Goal: Transaction & Acquisition: Purchase product/service

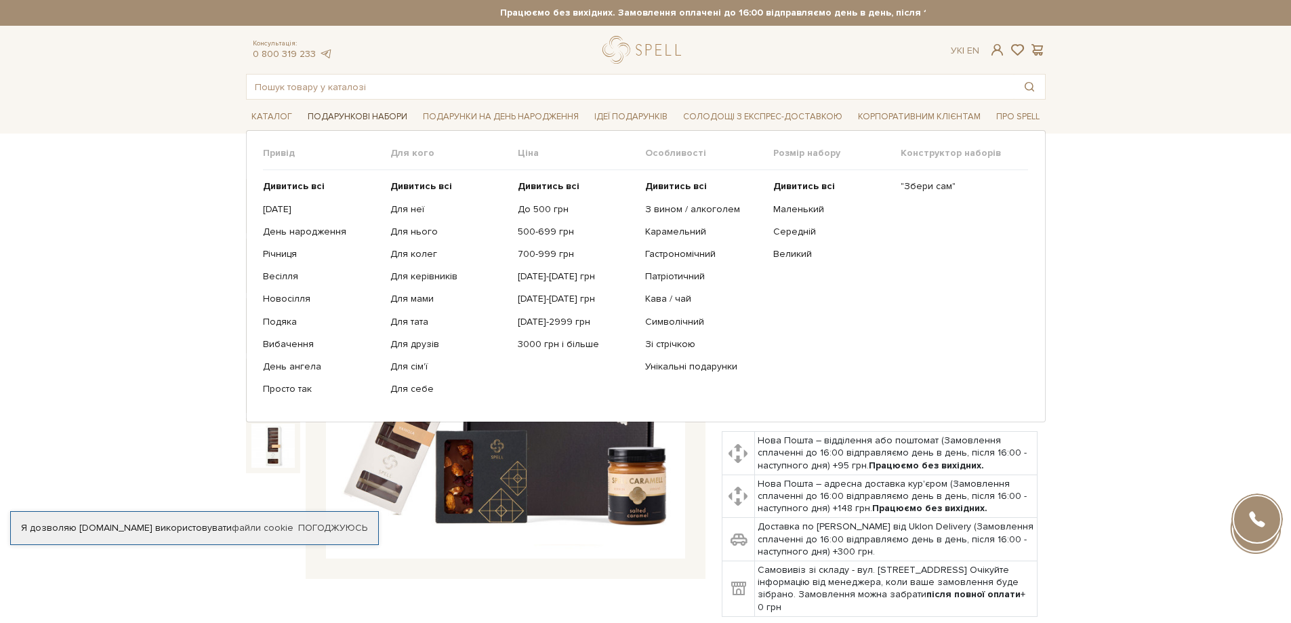
click at [359, 117] on span "Подарункові набори" at bounding box center [357, 116] width 110 height 21
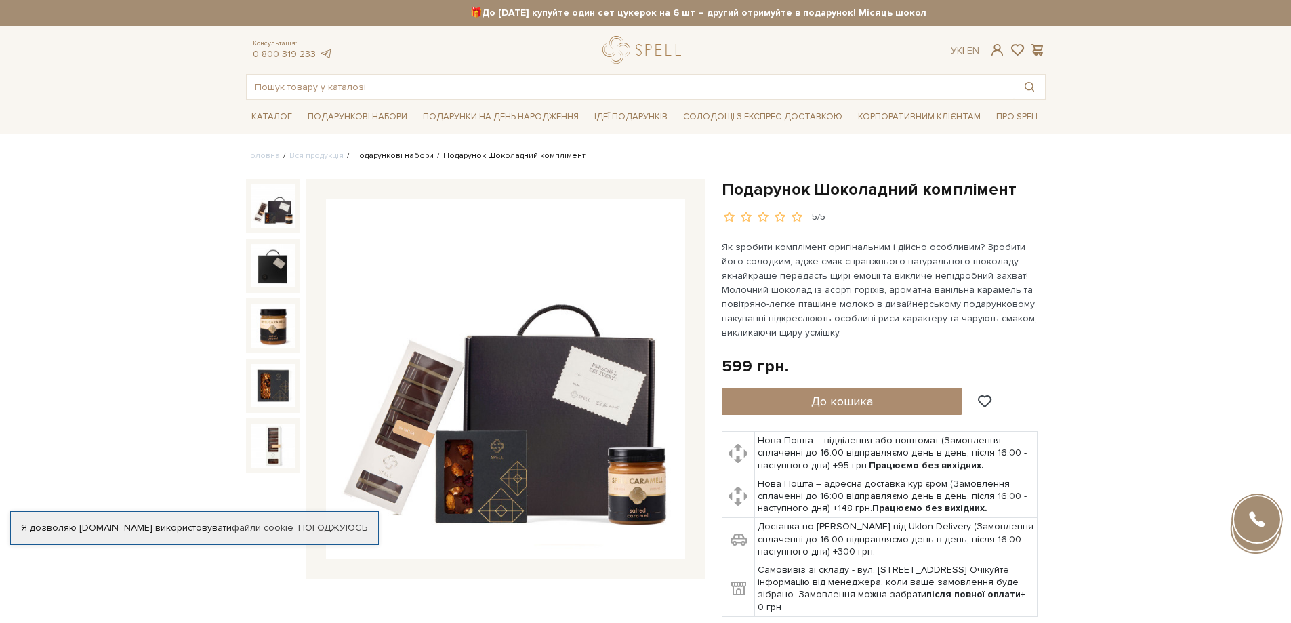
click at [378, 155] on link "Подарункові набори" at bounding box center [393, 155] width 81 height 10
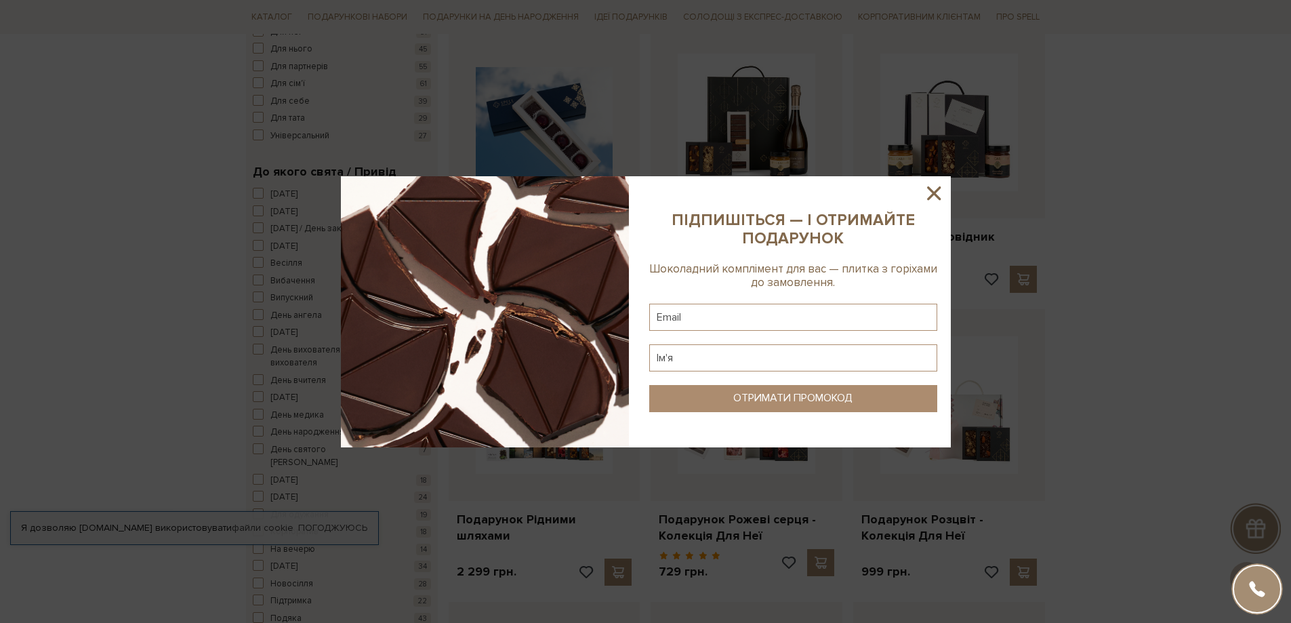
scroll to position [542, 0]
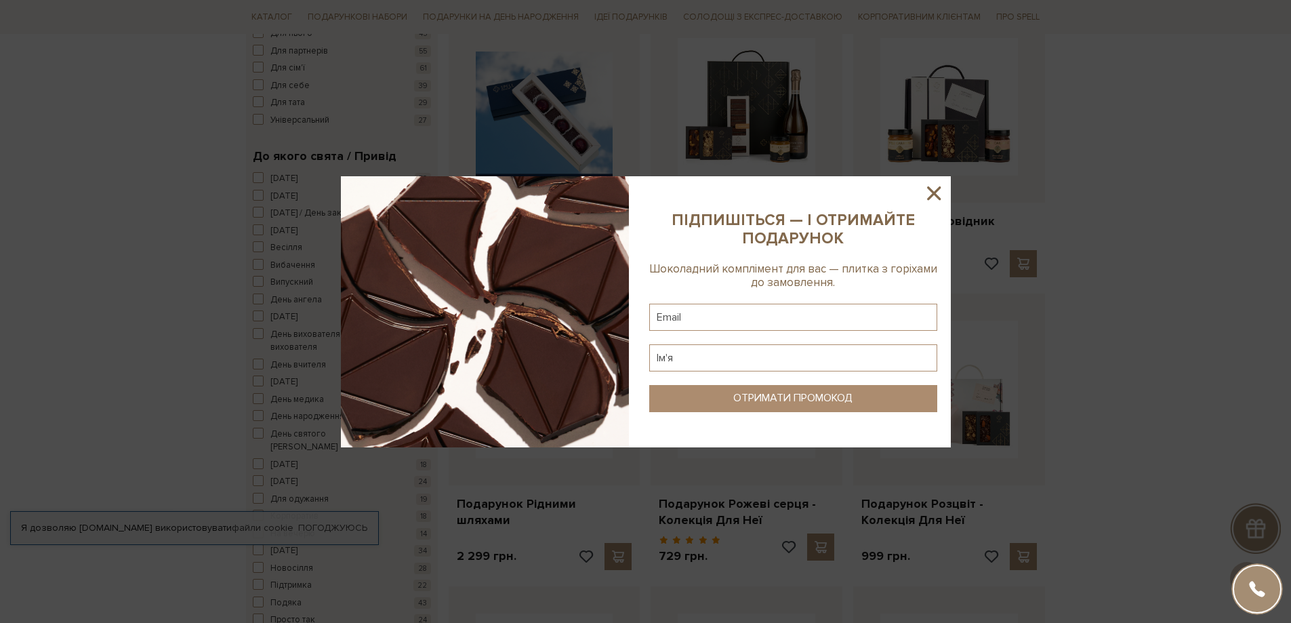
click at [933, 193] on icon at bounding box center [934, 193] width 14 height 14
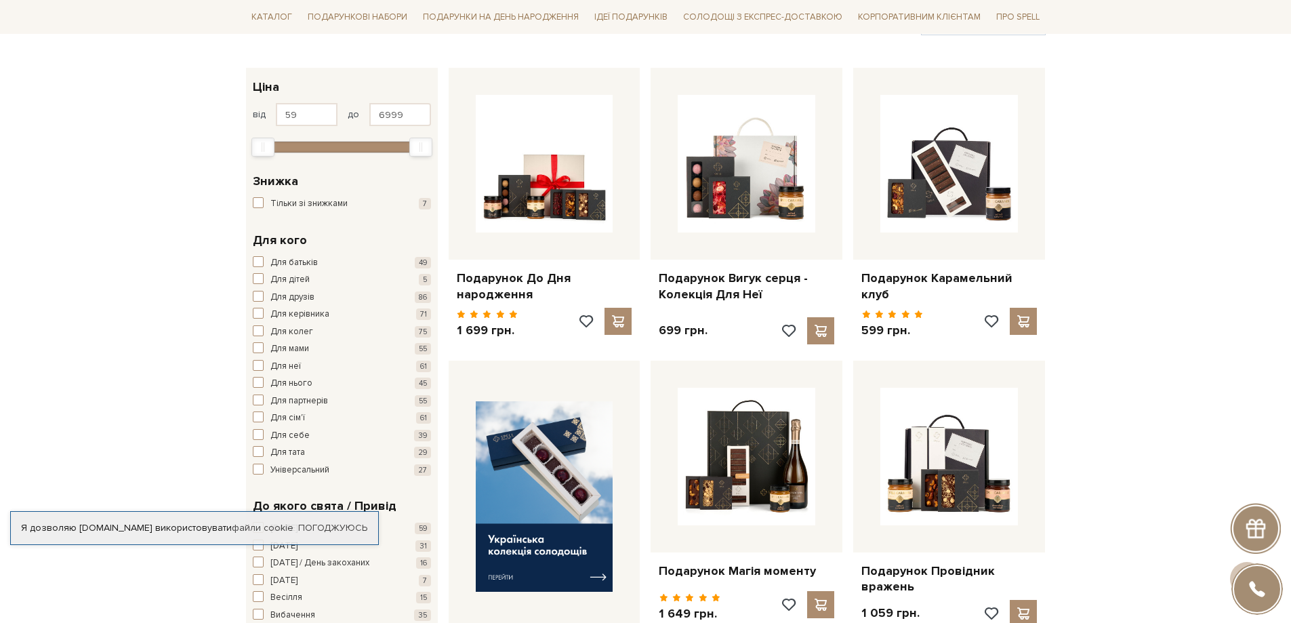
scroll to position [0, 0]
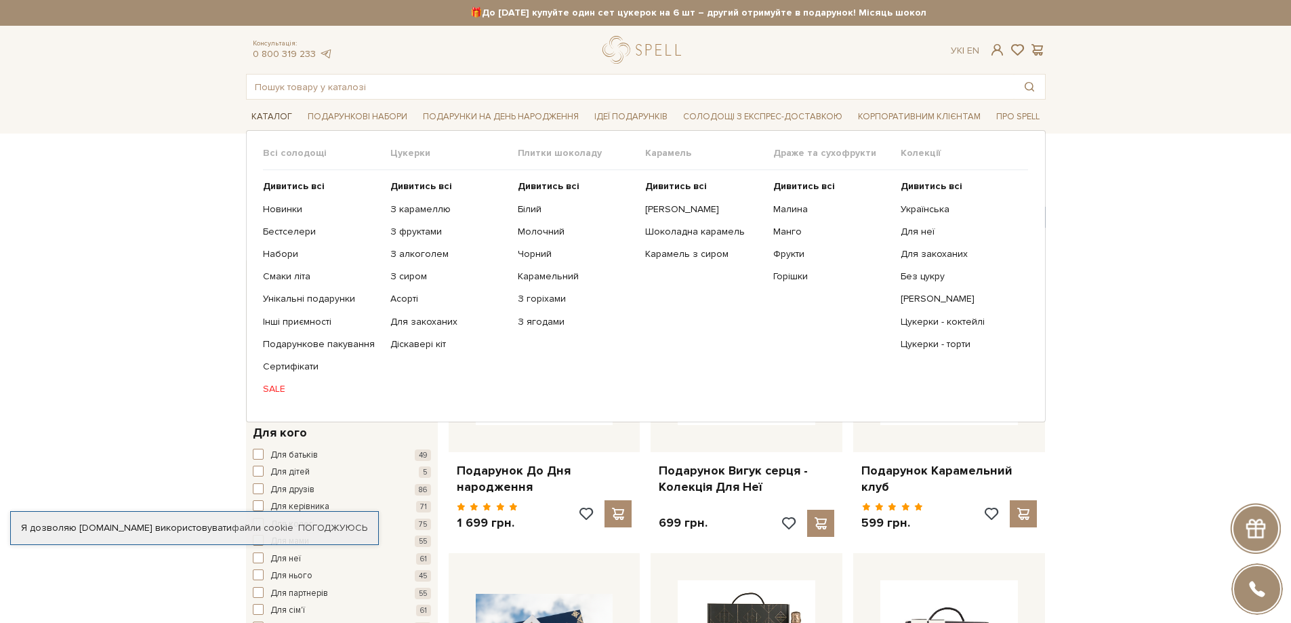
click at [272, 119] on span "Каталог" at bounding box center [272, 116] width 52 height 21
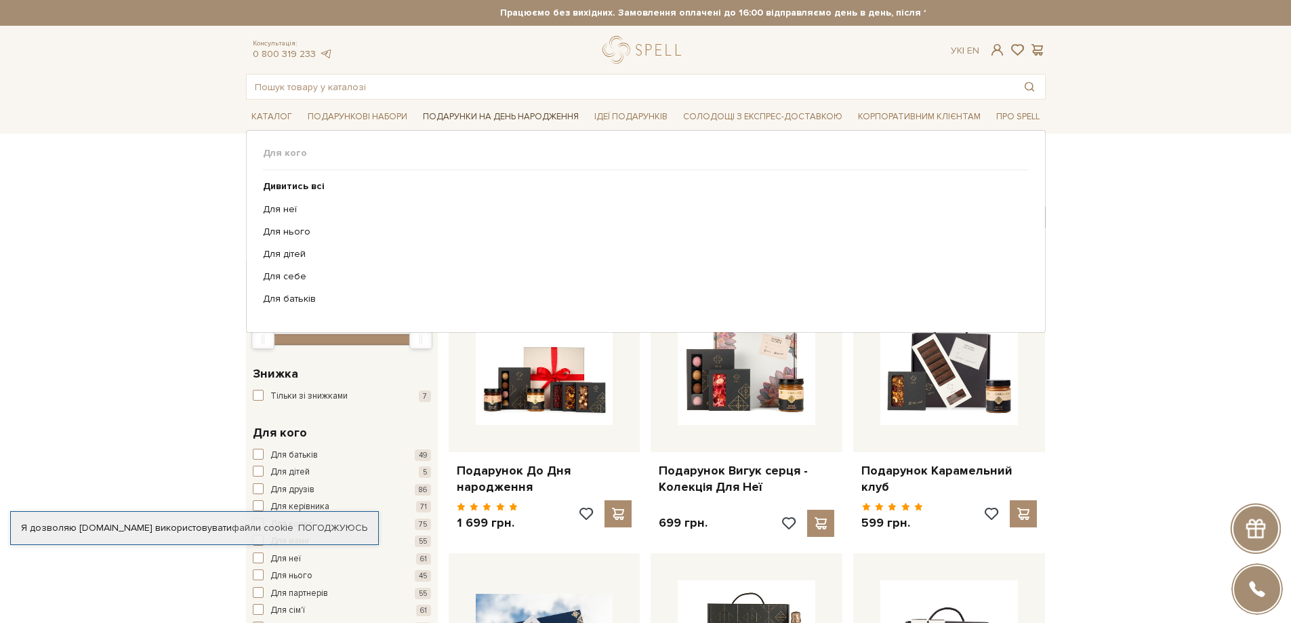
click at [535, 112] on span "Подарунки на День народження" at bounding box center [500, 116] width 167 height 21
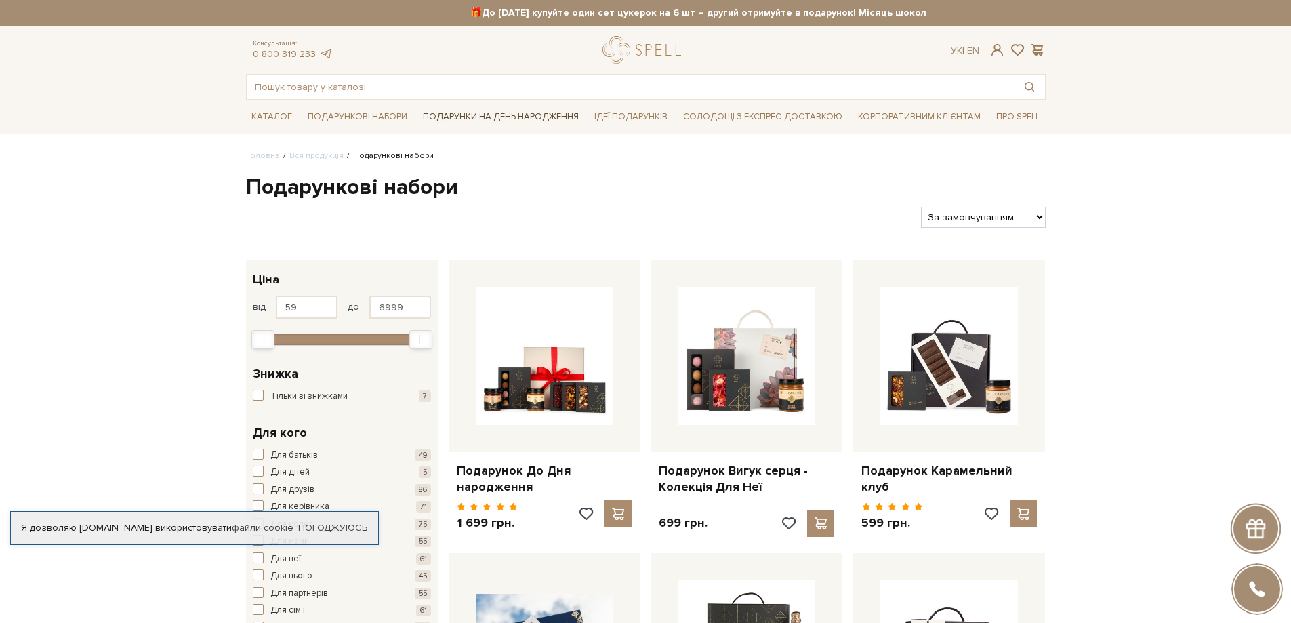
click at [538, 117] on span "Подарунки на День народження" at bounding box center [500, 116] width 167 height 21
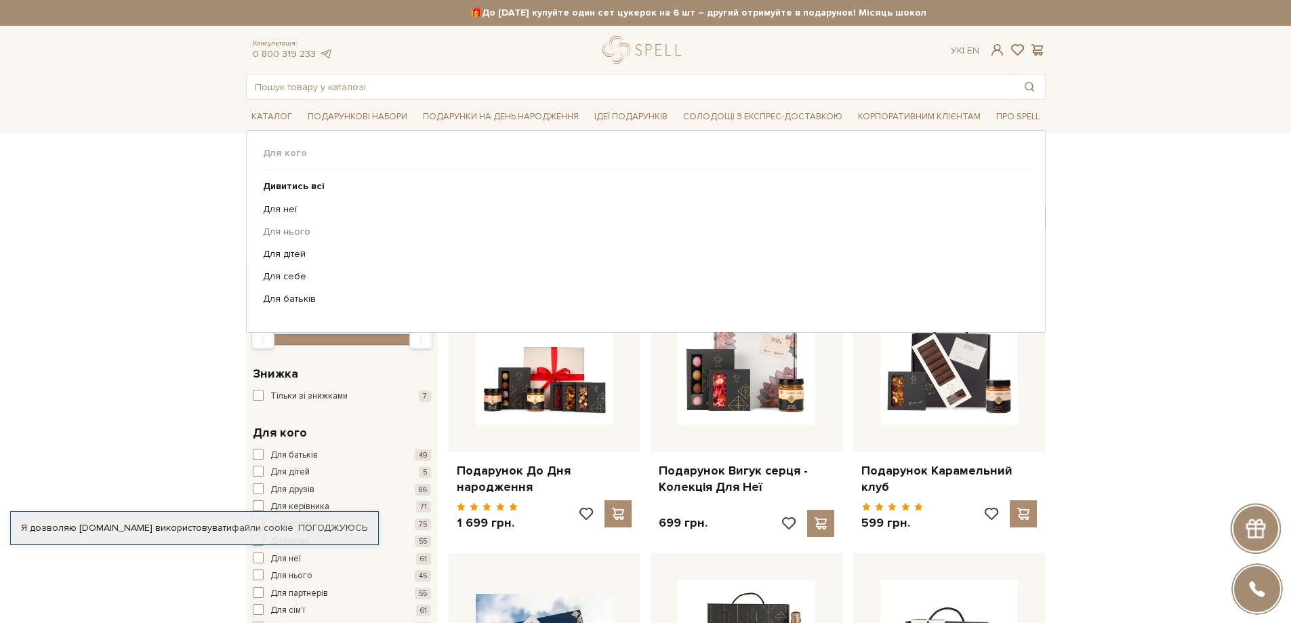
click at [295, 229] on link "Для нього" at bounding box center [641, 232] width 756 height 12
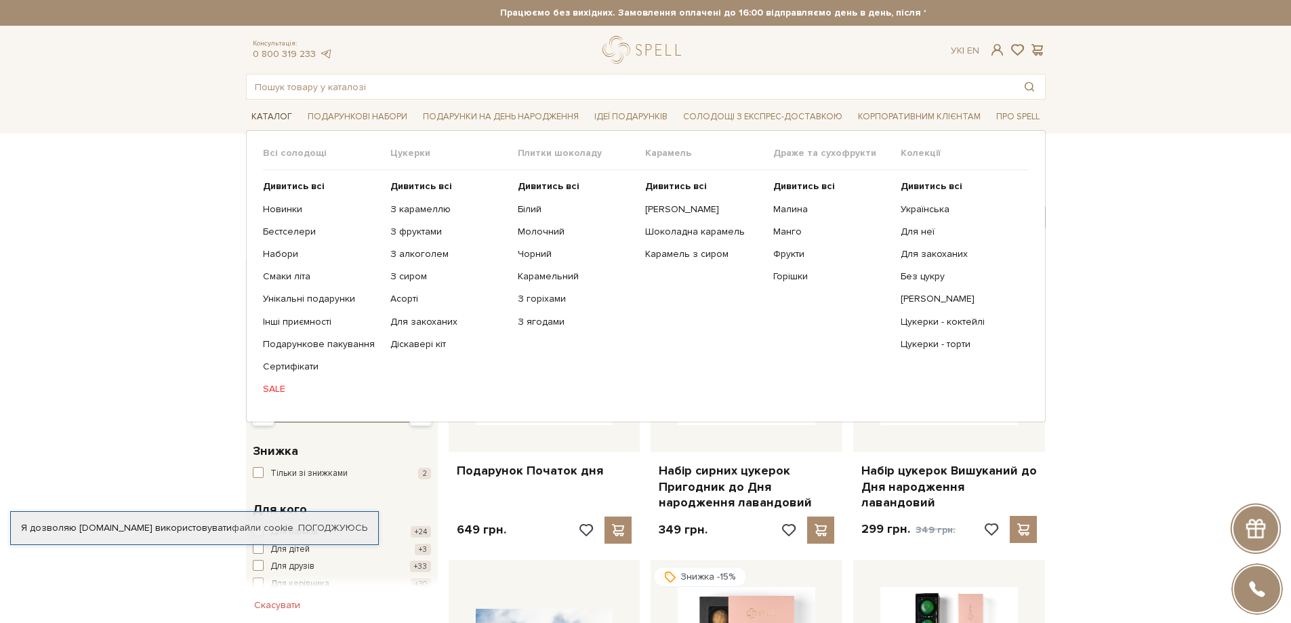
click at [282, 119] on span "Каталог" at bounding box center [272, 116] width 52 height 21
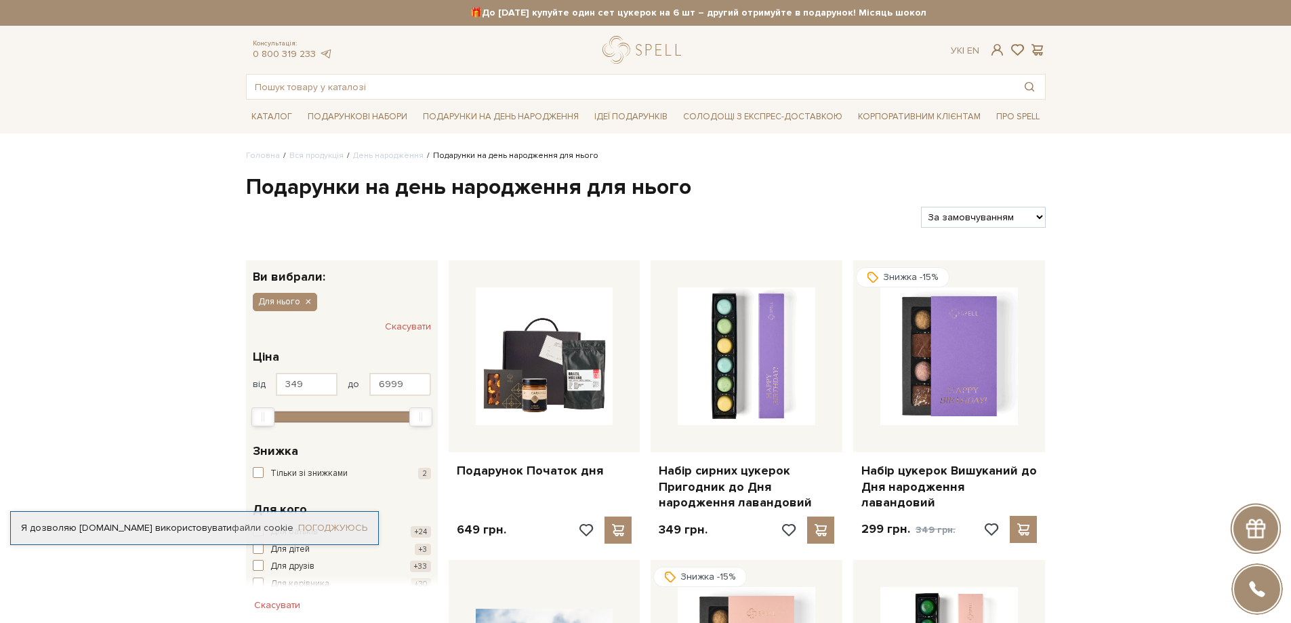
click at [311, 522] on link "Погоджуюсь" at bounding box center [332, 528] width 69 height 12
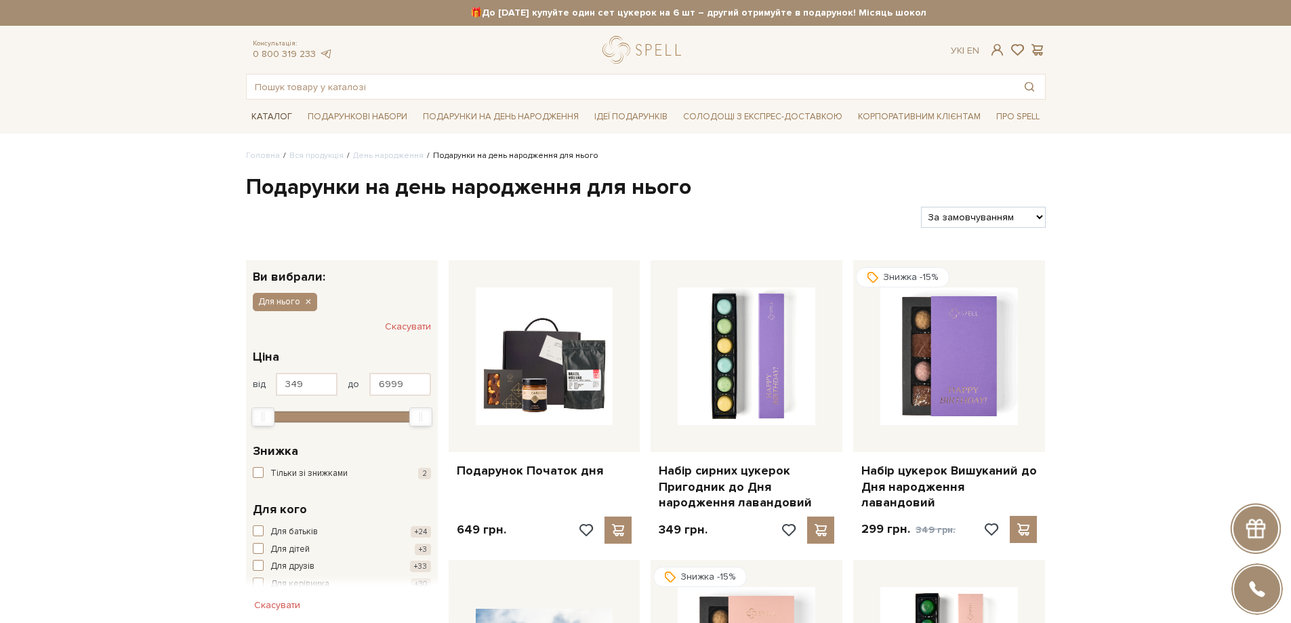
click at [274, 115] on span "Каталог" at bounding box center [272, 116] width 52 height 21
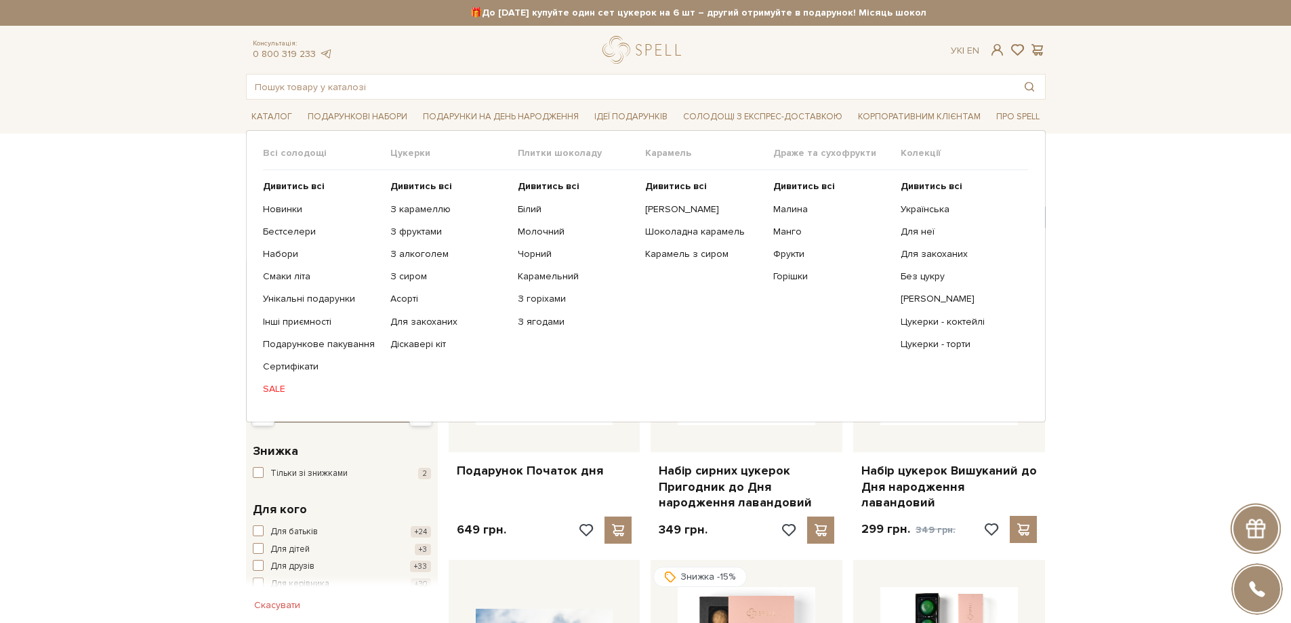
click at [661, 155] on span "Карамель" at bounding box center [708, 153] width 127 height 12
click at [672, 155] on span "Карамель" at bounding box center [708, 153] width 127 height 12
click at [678, 187] on b "Дивитись всі" at bounding box center [676, 186] width 62 height 12
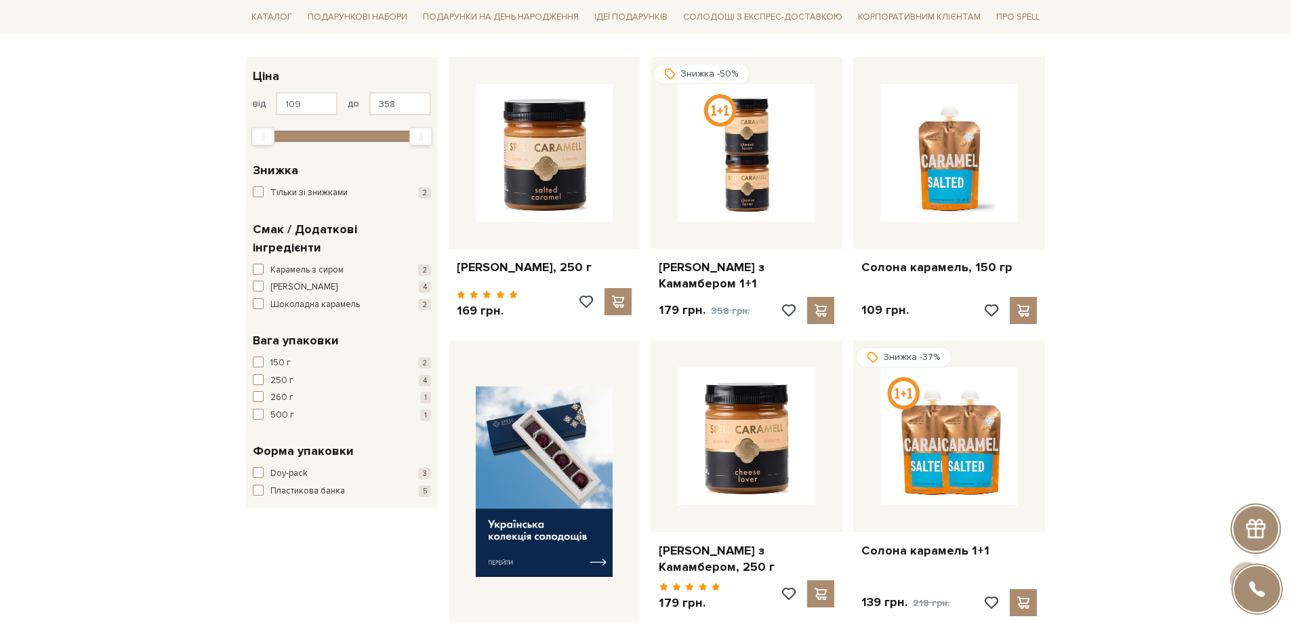
scroll to position [136, 0]
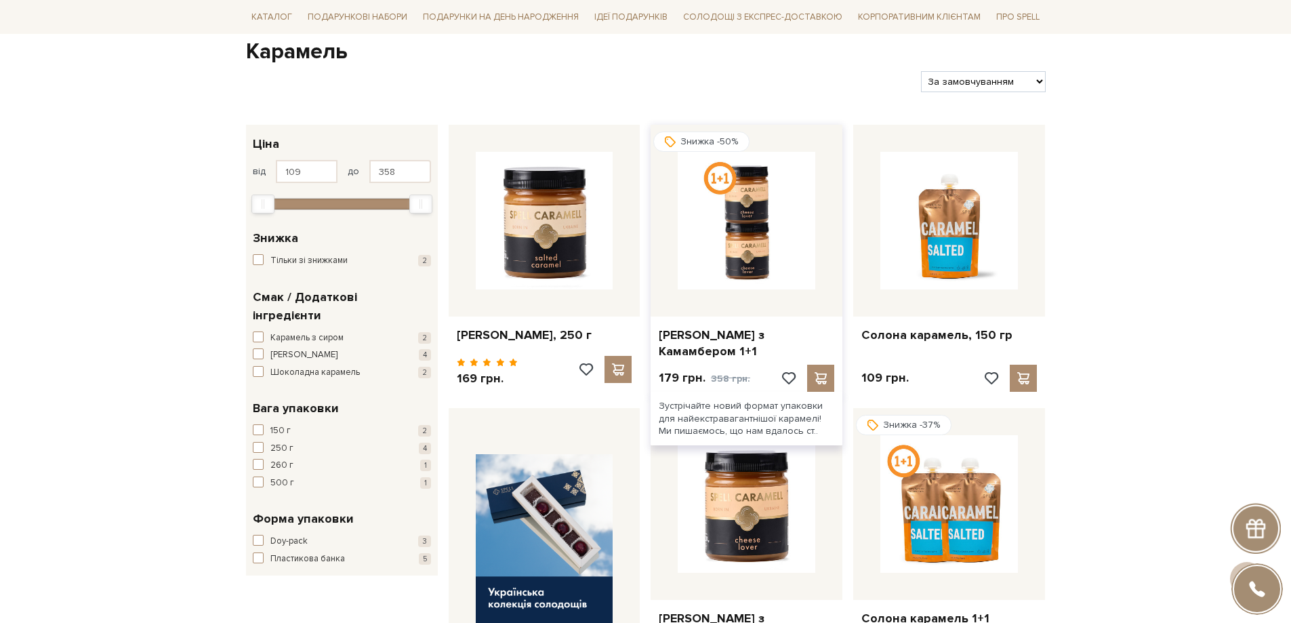
click at [760, 244] on img at bounding box center [747, 221] width 138 height 138
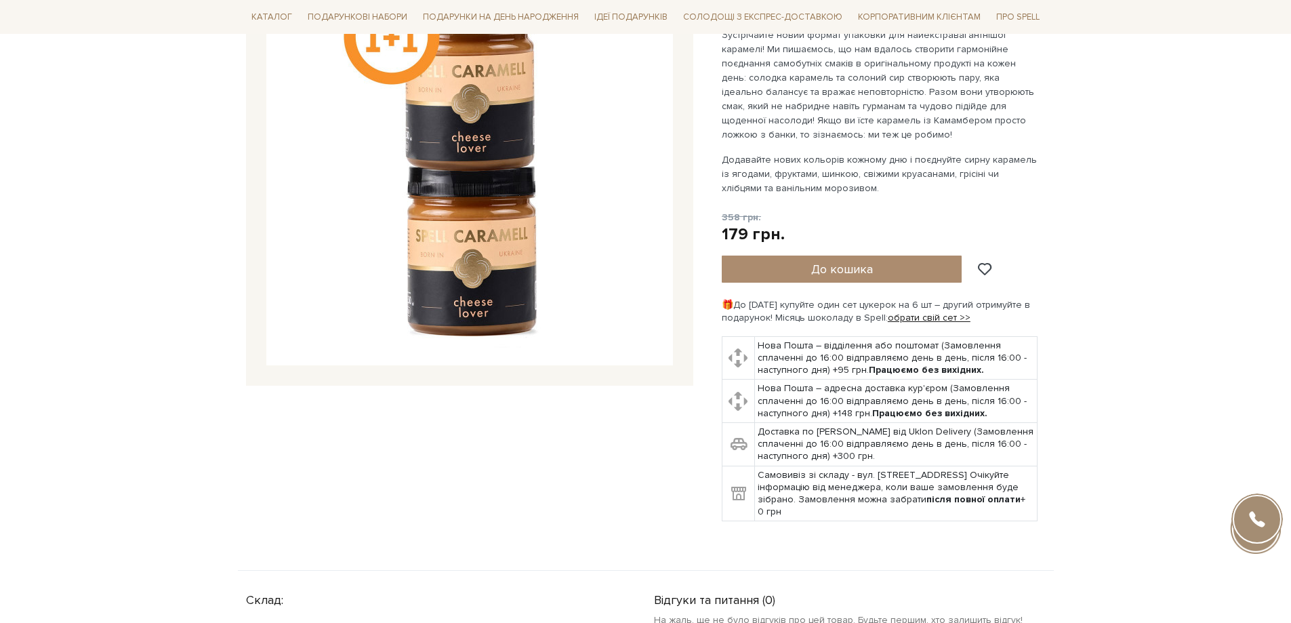
scroll to position [271, 0]
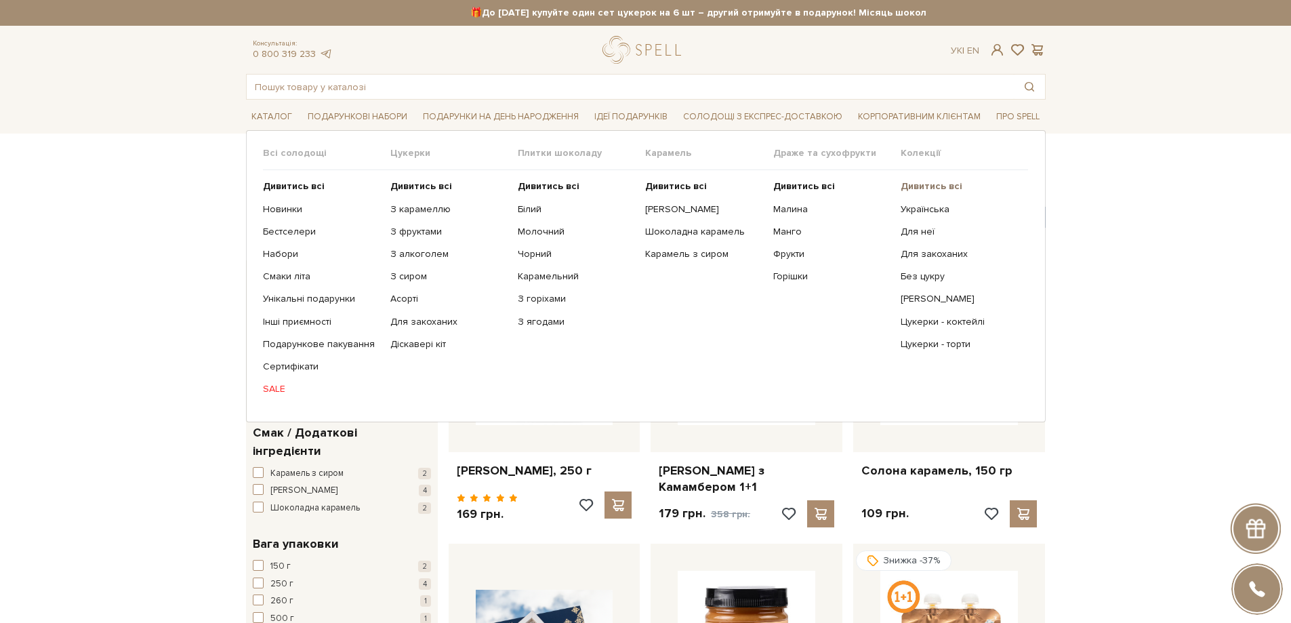
click at [931, 184] on b "Дивитись всі" at bounding box center [932, 186] width 62 height 12
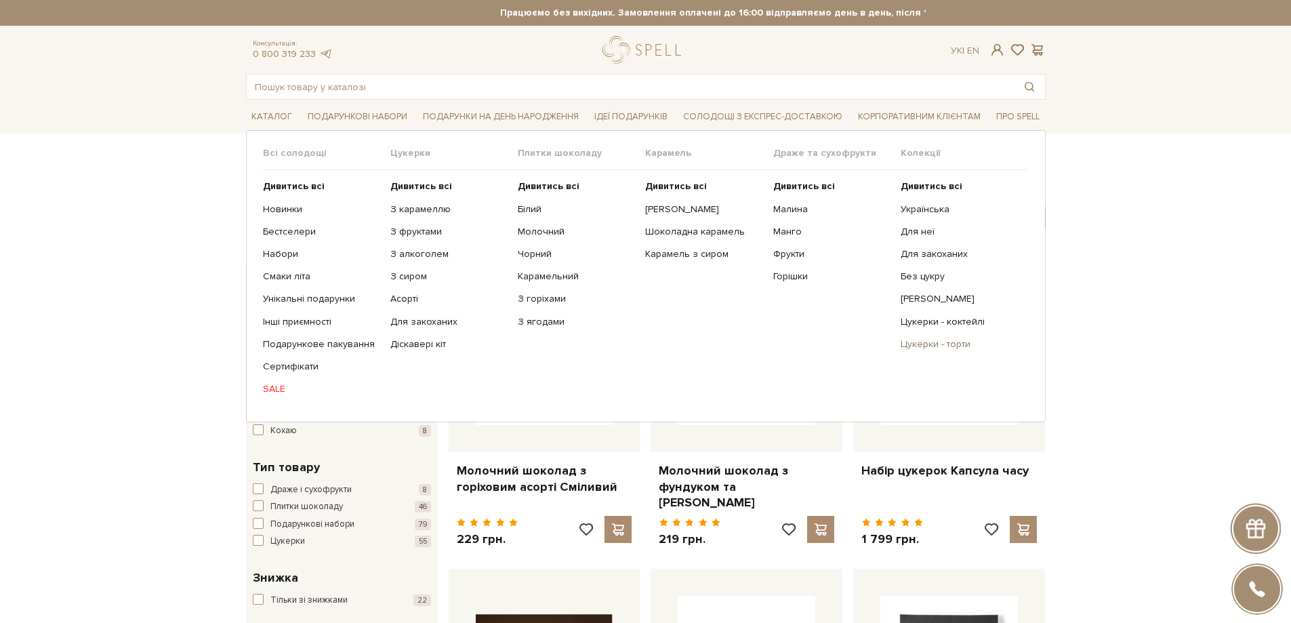
click at [958, 344] on link "Цукерки - торти" at bounding box center [959, 344] width 117 height 12
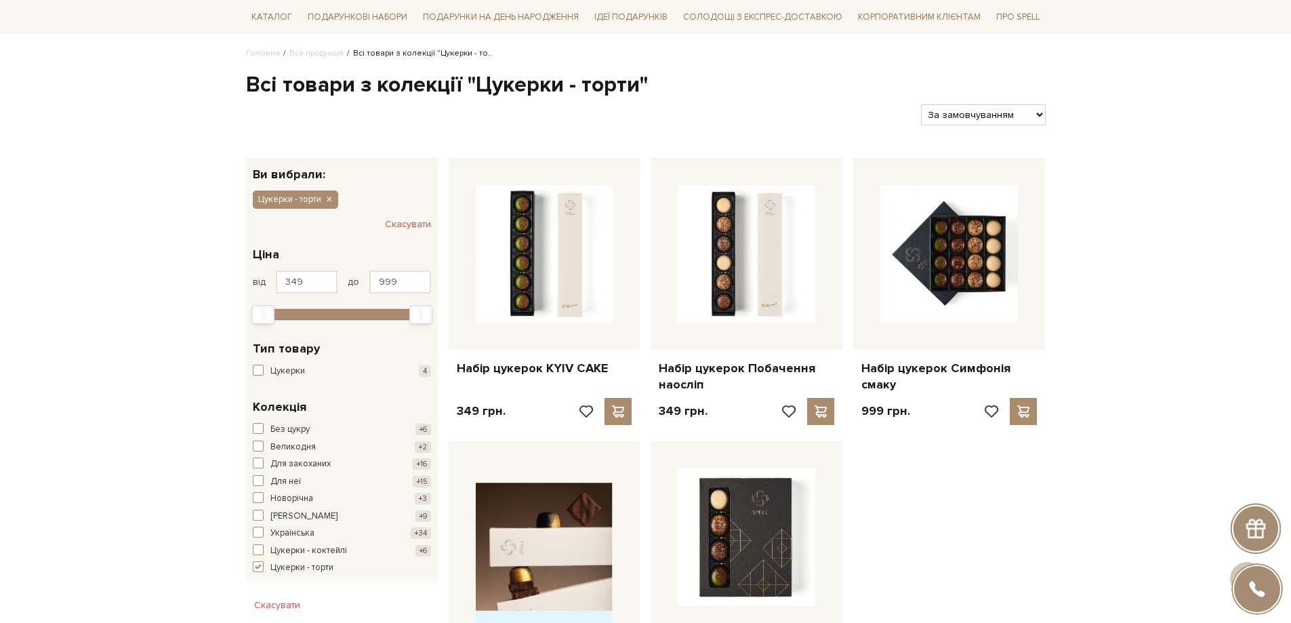
scroll to position [68, 0]
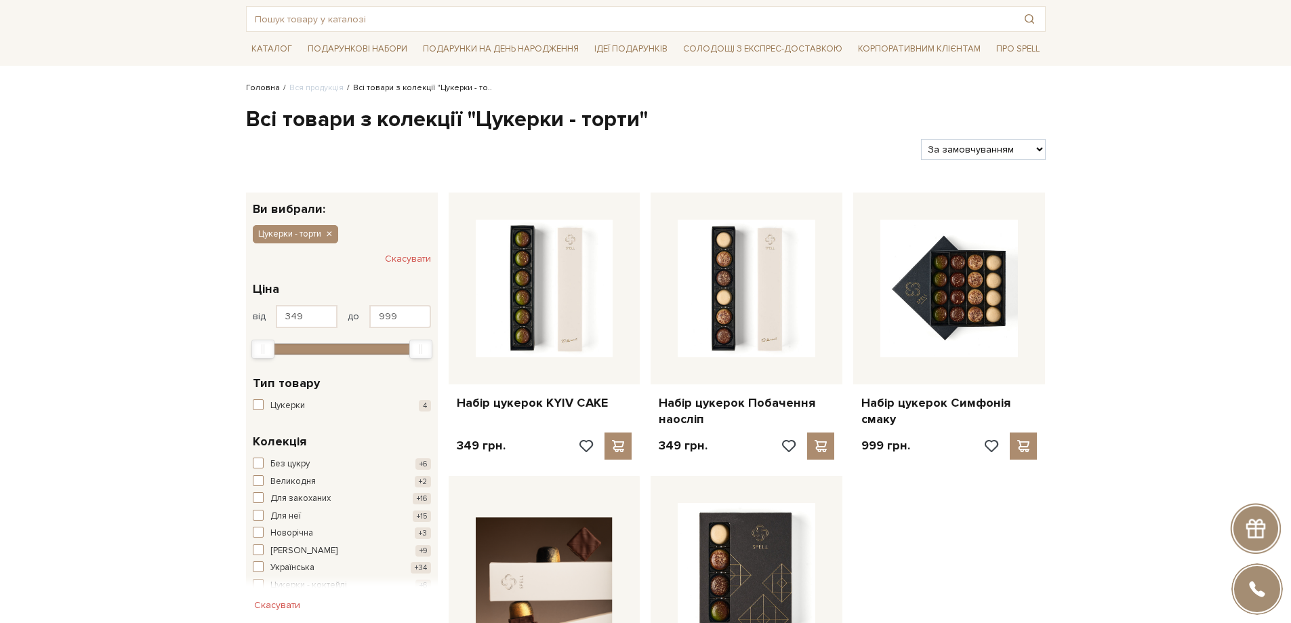
click at [263, 86] on link "Головна" at bounding box center [263, 88] width 34 height 10
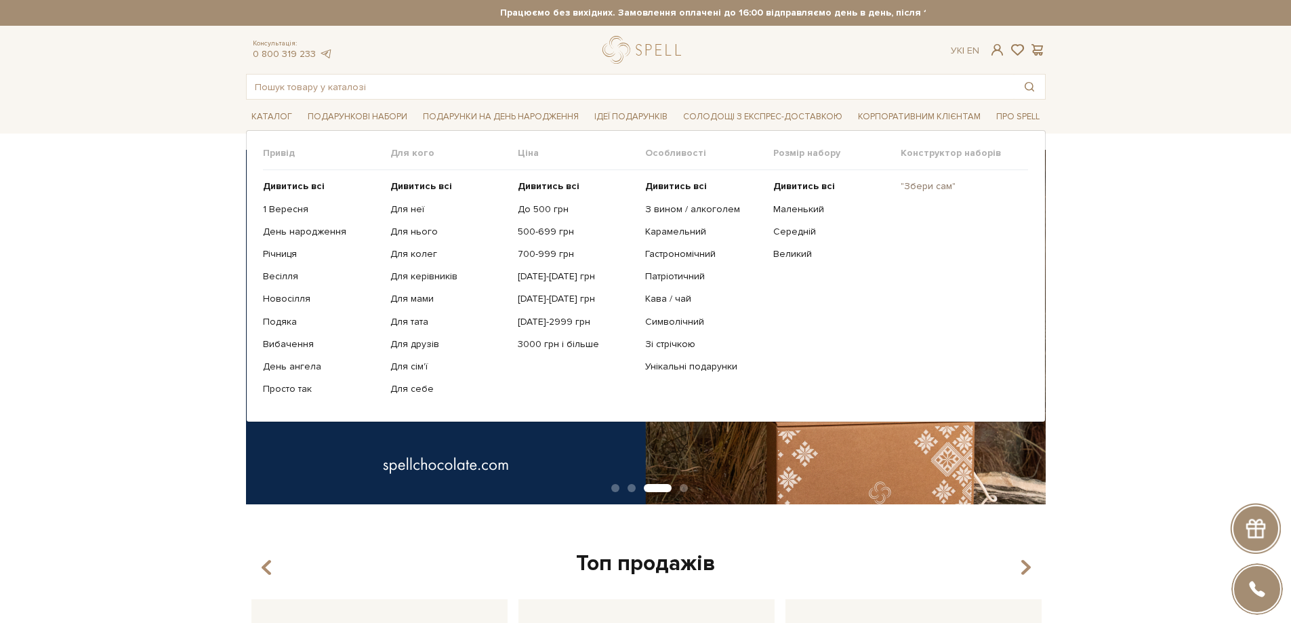
click at [935, 188] on link ""Збери сам"" at bounding box center [959, 186] width 117 height 12
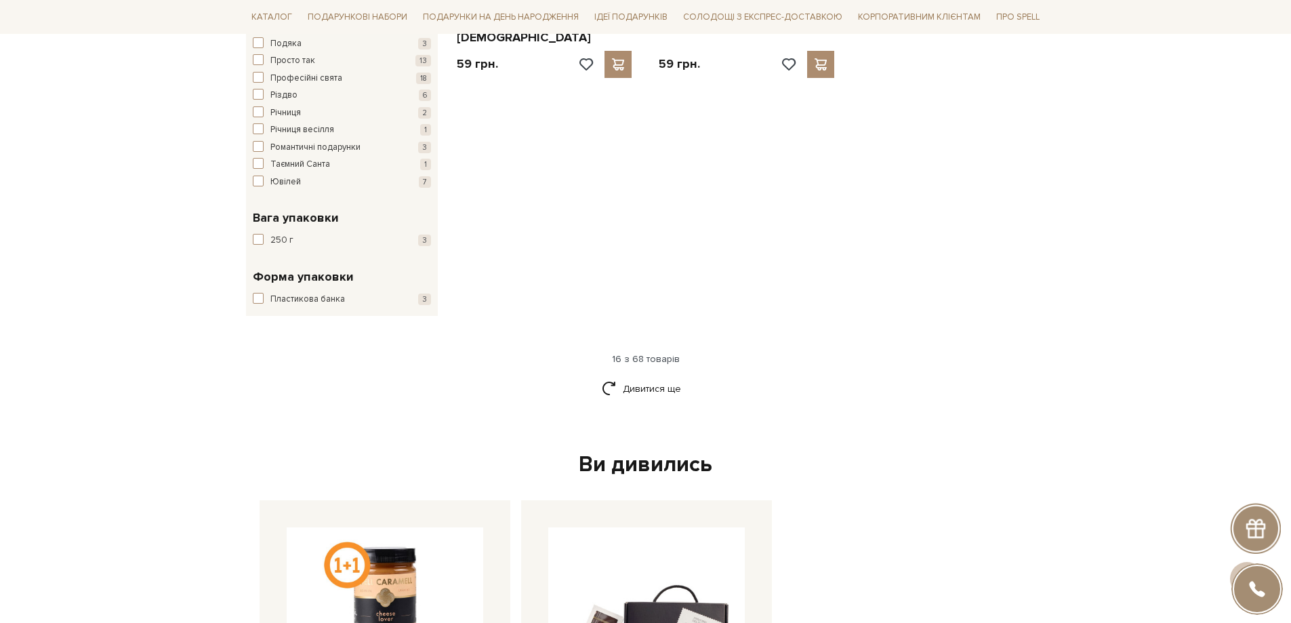
scroll to position [1965, 0]
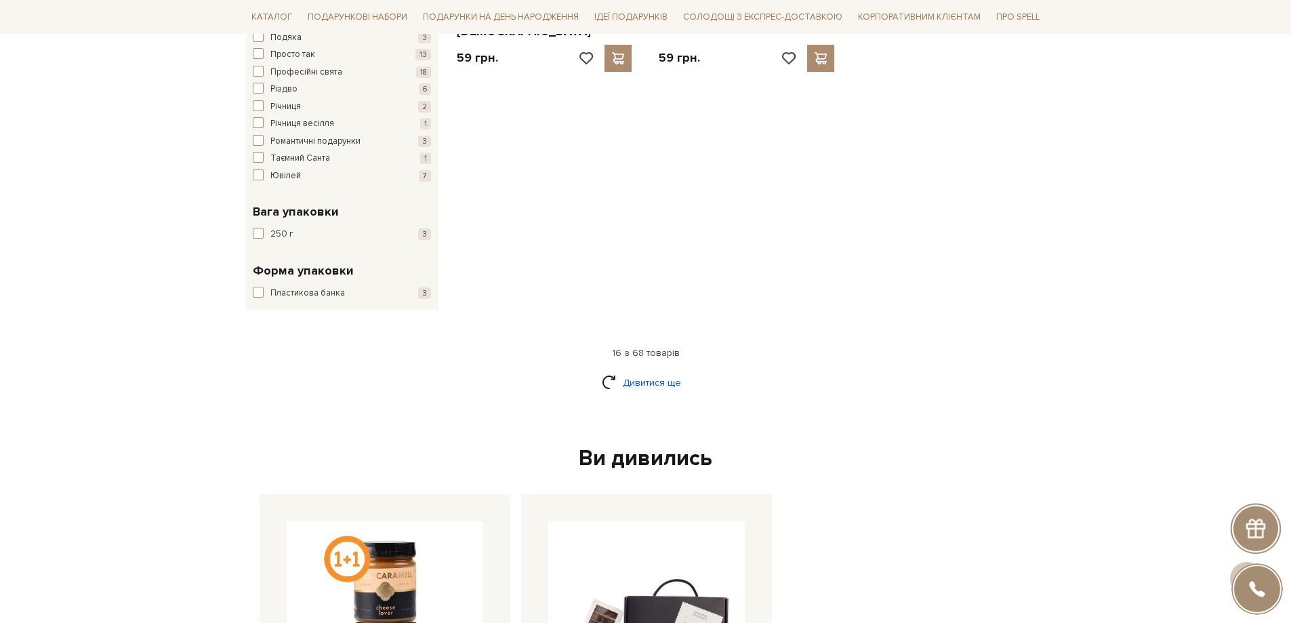
click at [663, 371] on link "Дивитися ще" at bounding box center [646, 383] width 88 height 24
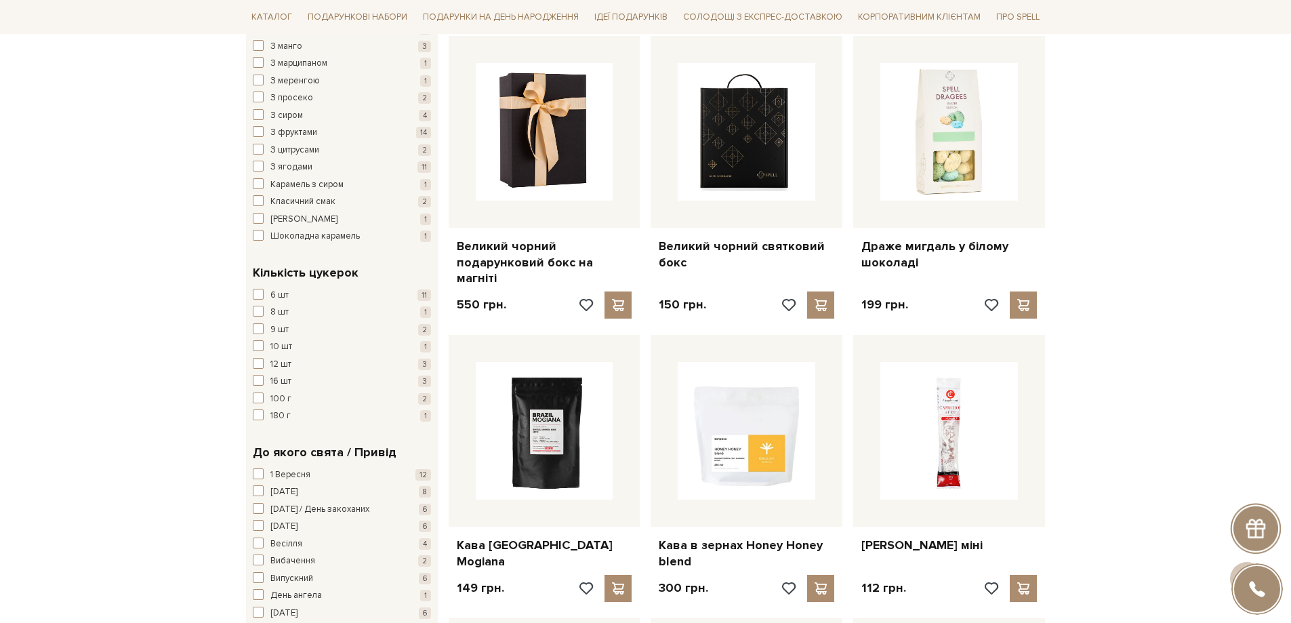
scroll to position [1220, 0]
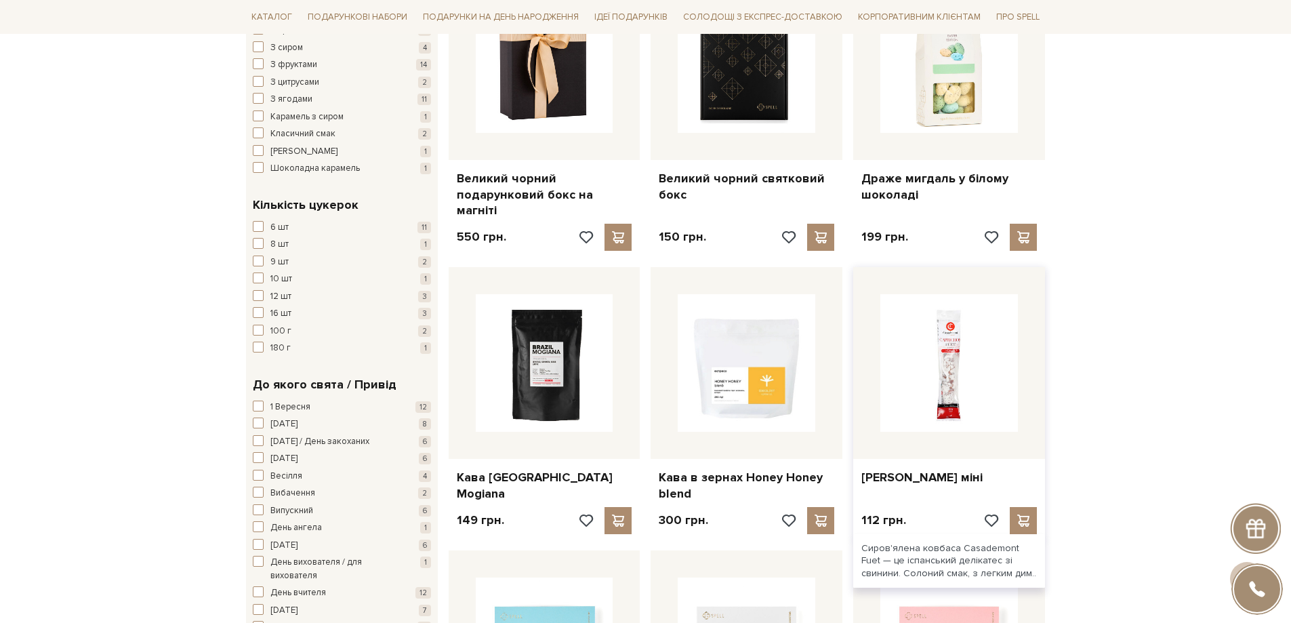
click at [953, 361] on img at bounding box center [949, 363] width 138 height 138
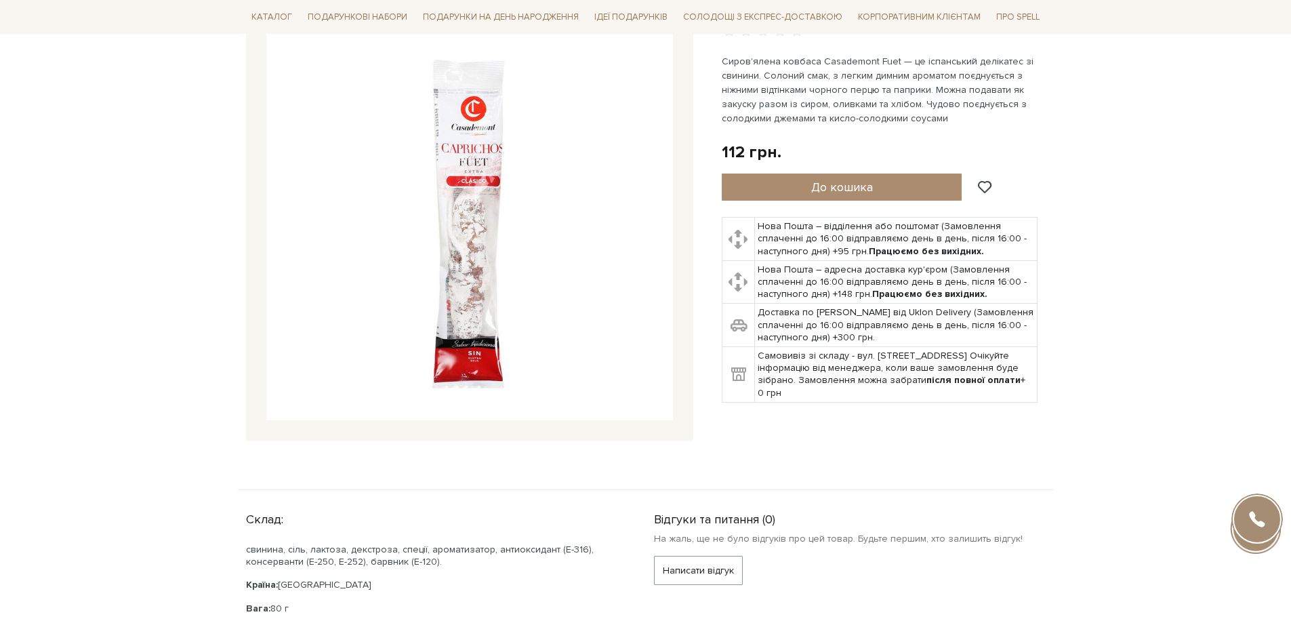
scroll to position [136, 0]
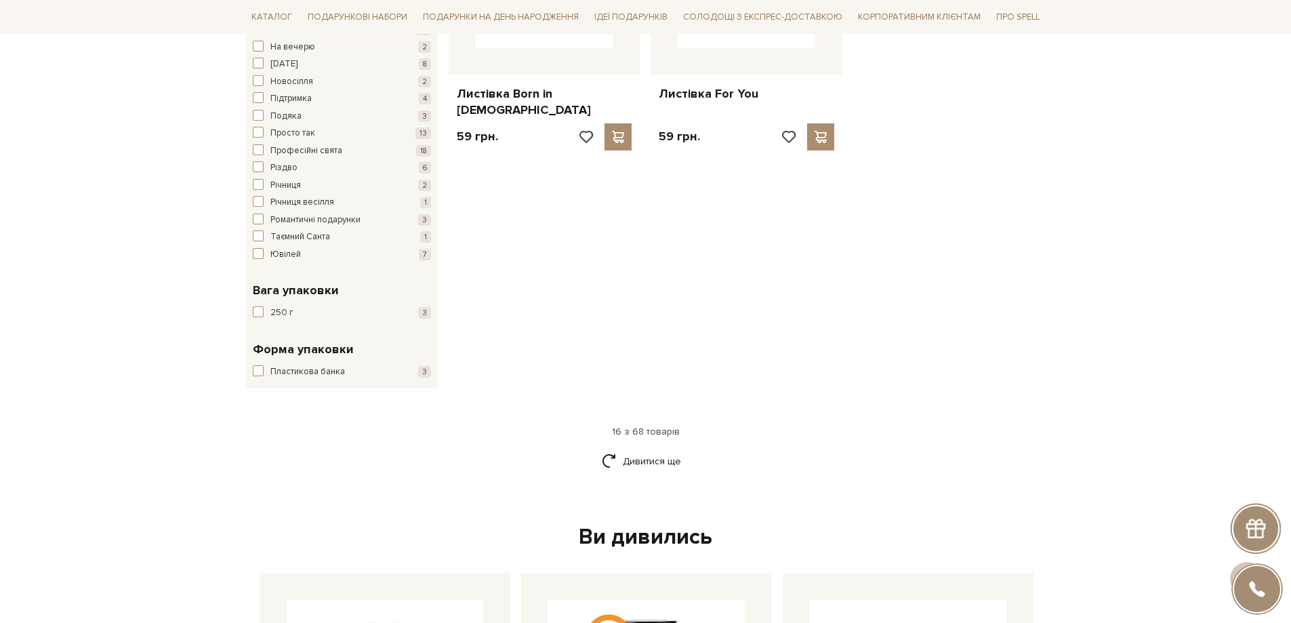
scroll to position [1898, 0]
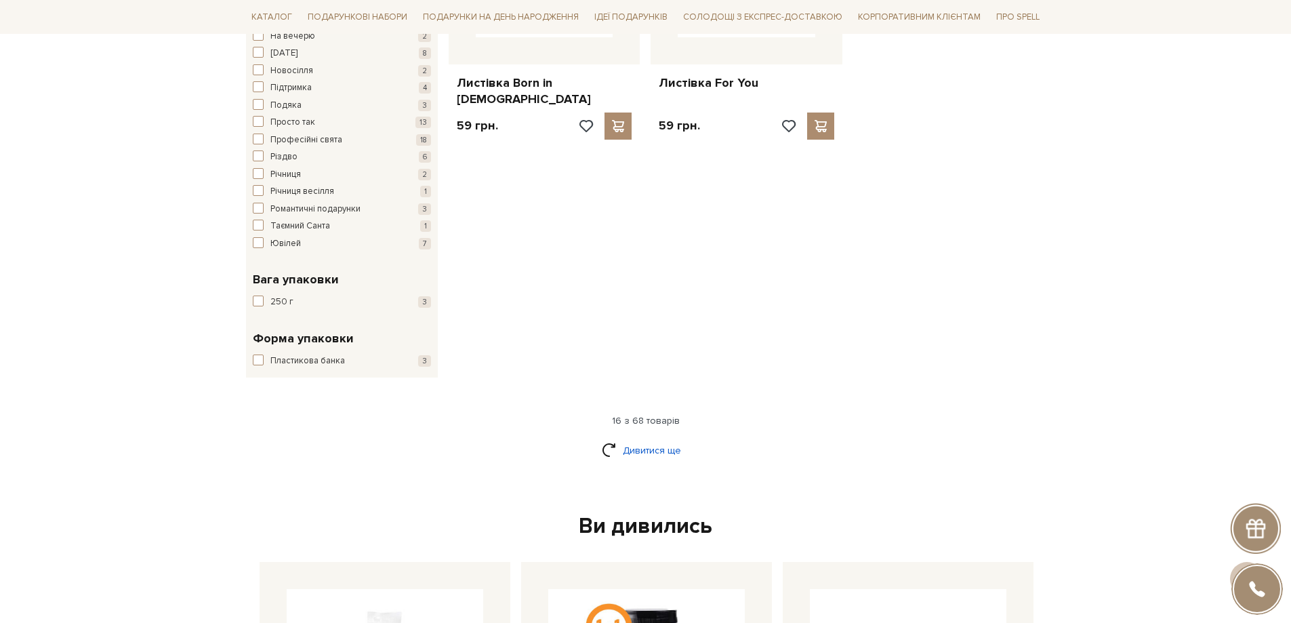
click at [654, 438] on link "Дивитися ще" at bounding box center [646, 450] width 88 height 24
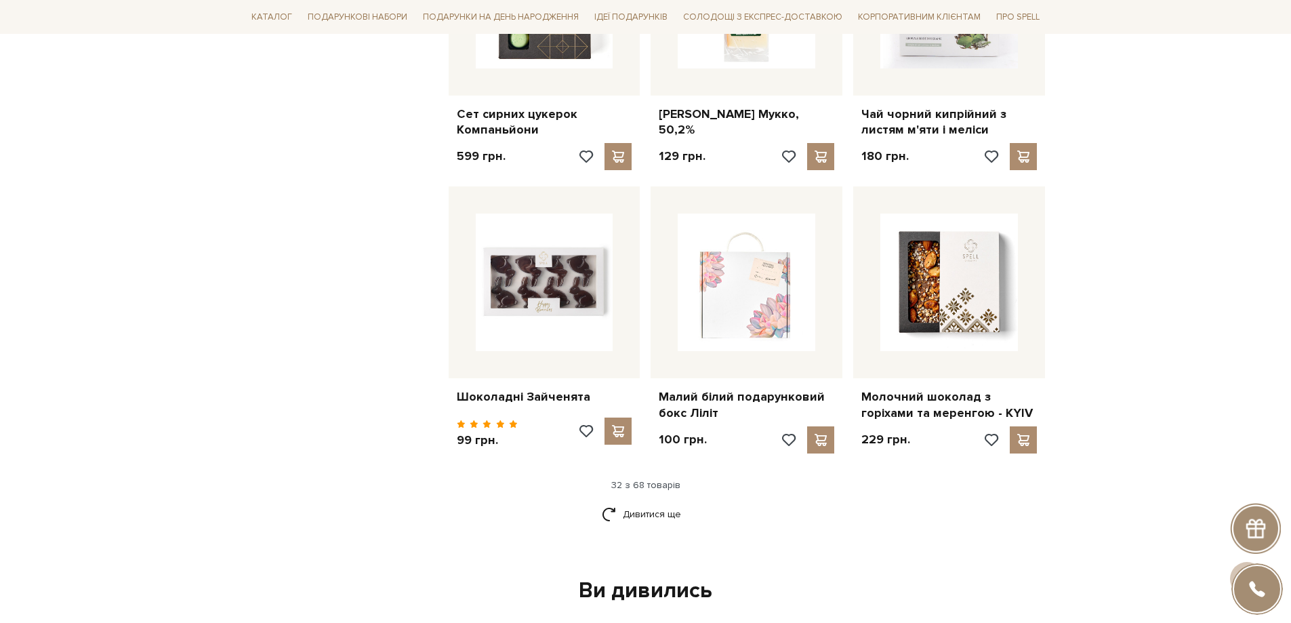
scroll to position [3050, 0]
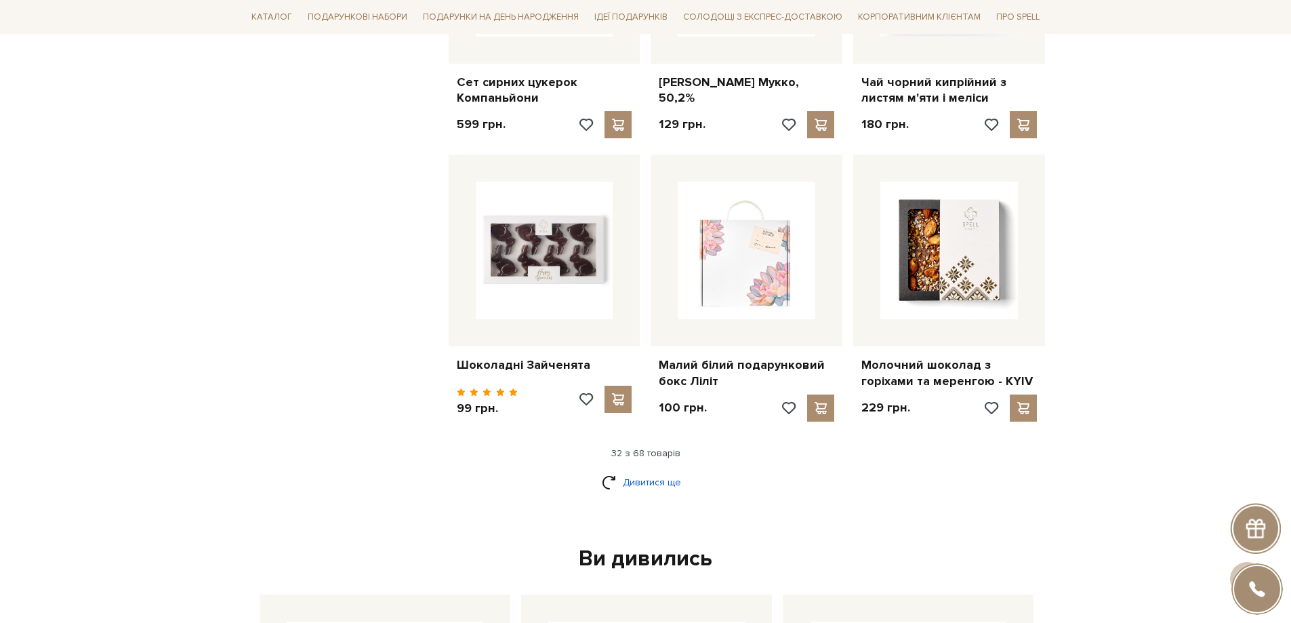
click at [640, 470] on link "Дивитися ще" at bounding box center [646, 482] width 88 height 24
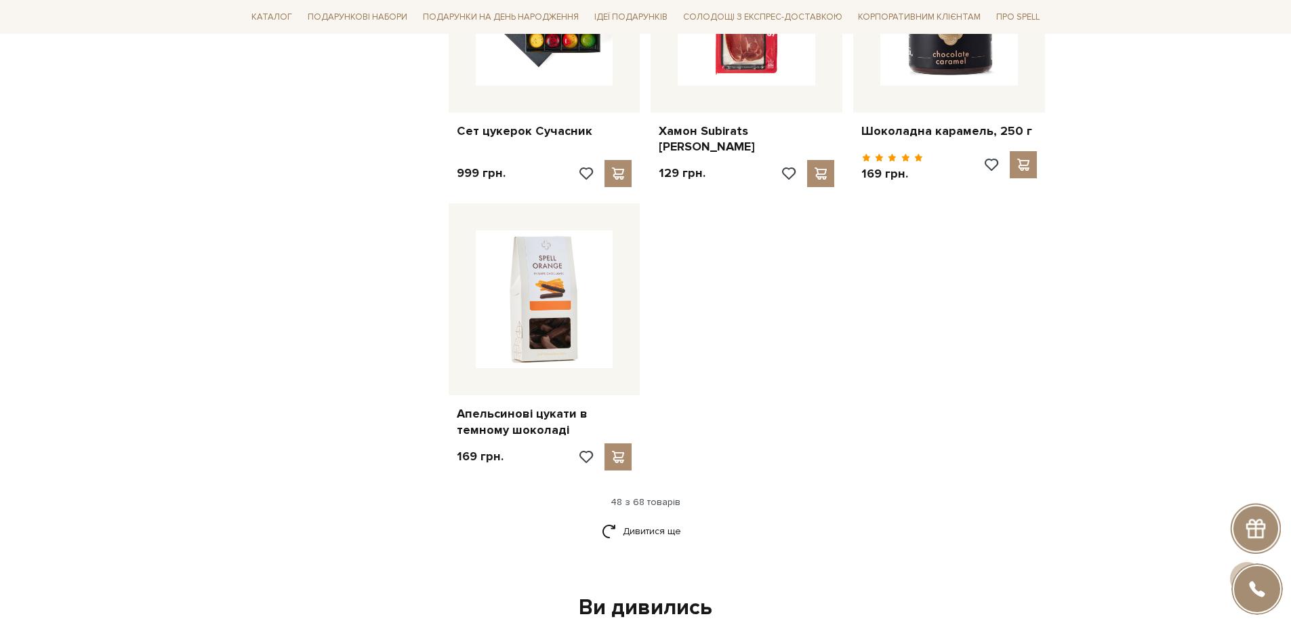
scroll to position [4744, 0]
click at [649, 518] on link "Дивитися ще" at bounding box center [646, 530] width 88 height 24
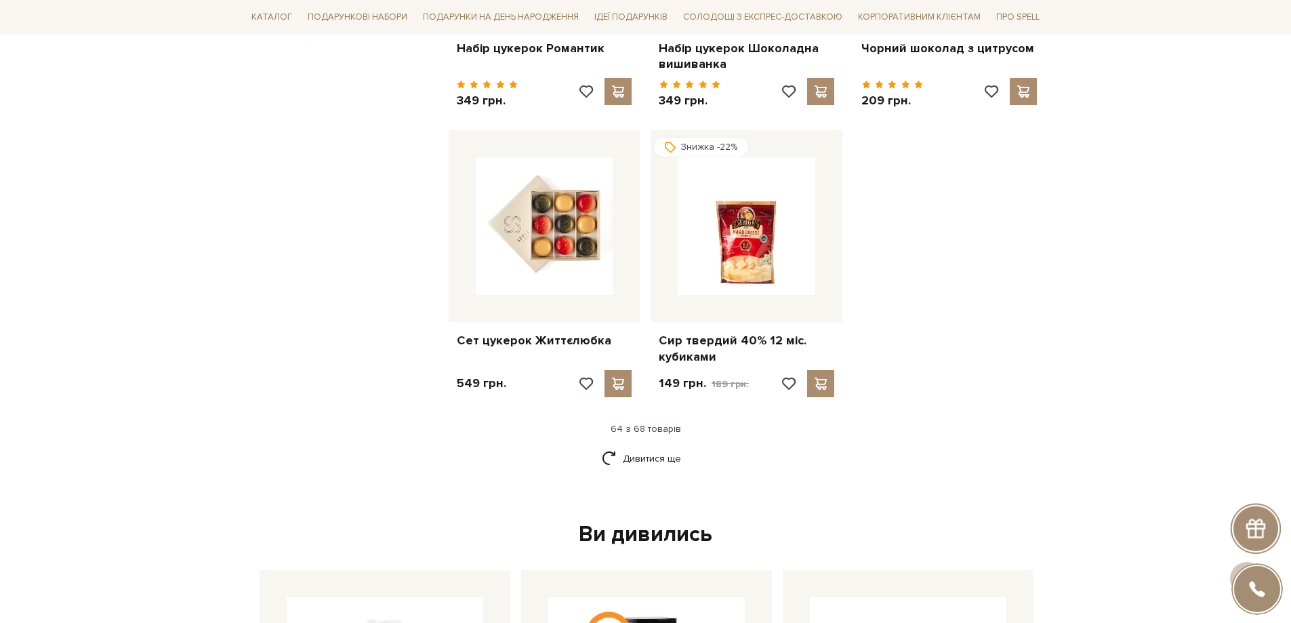
scroll to position [6303, 0]
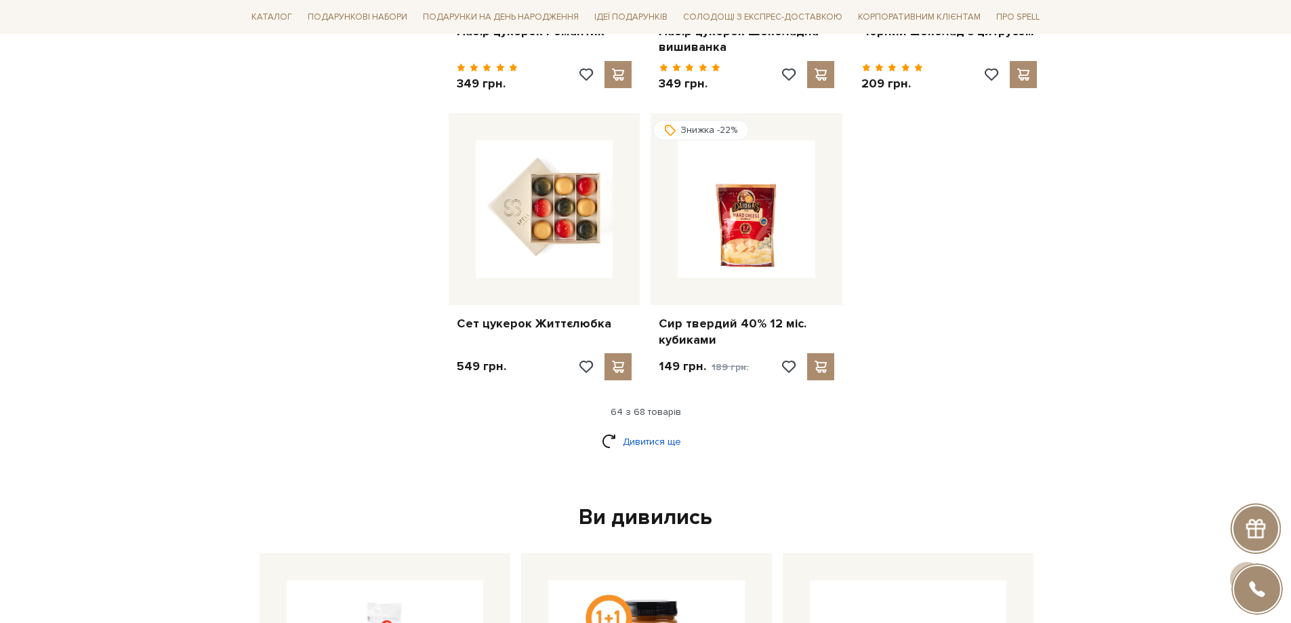
click at [652, 430] on link "Дивитися ще" at bounding box center [646, 442] width 88 height 24
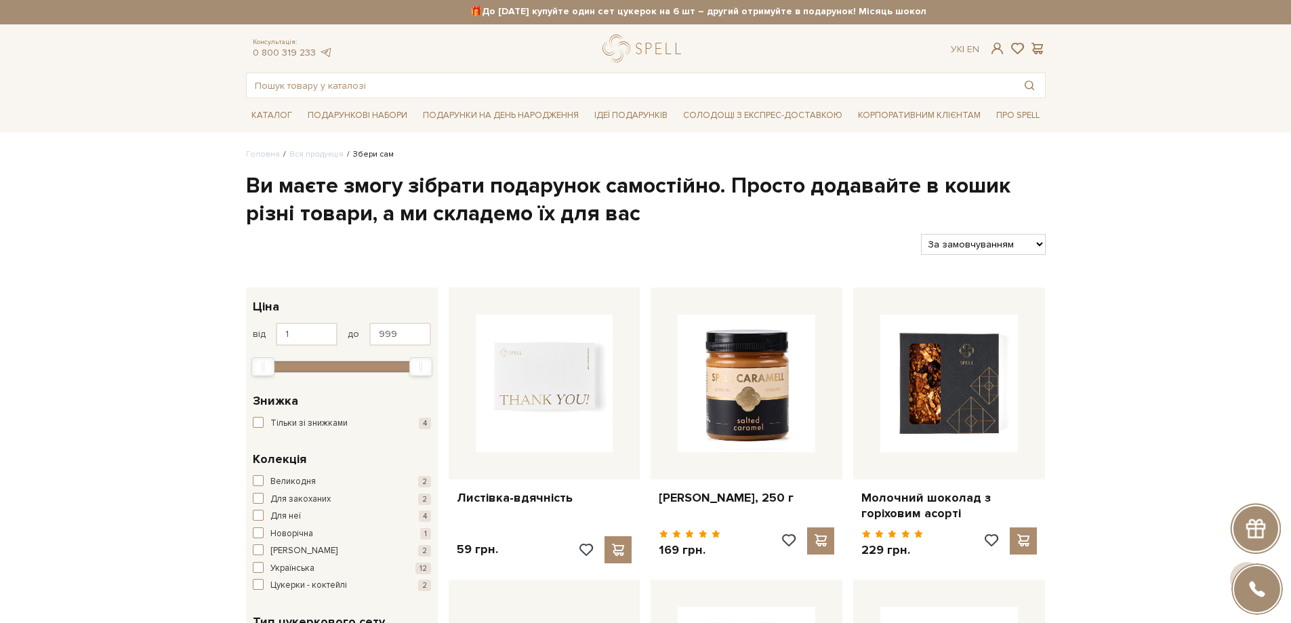
scroll to position [0, 0]
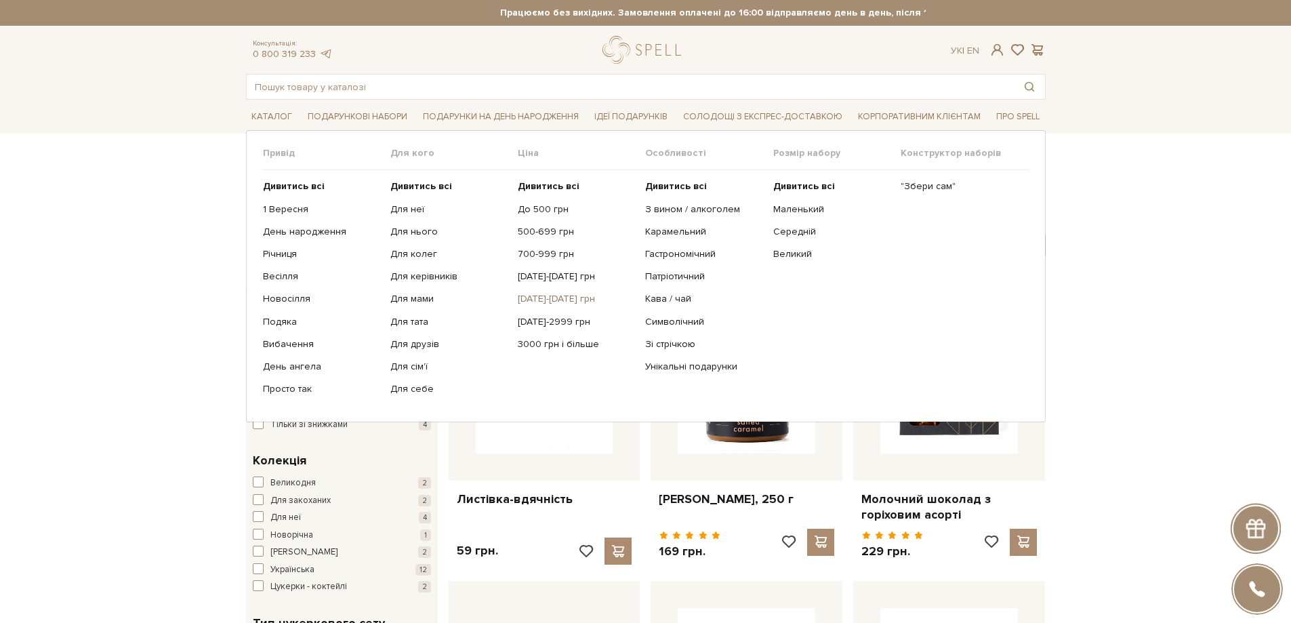
click at [552, 295] on link "[DATE]-[DATE] грн" at bounding box center [576, 299] width 117 height 12
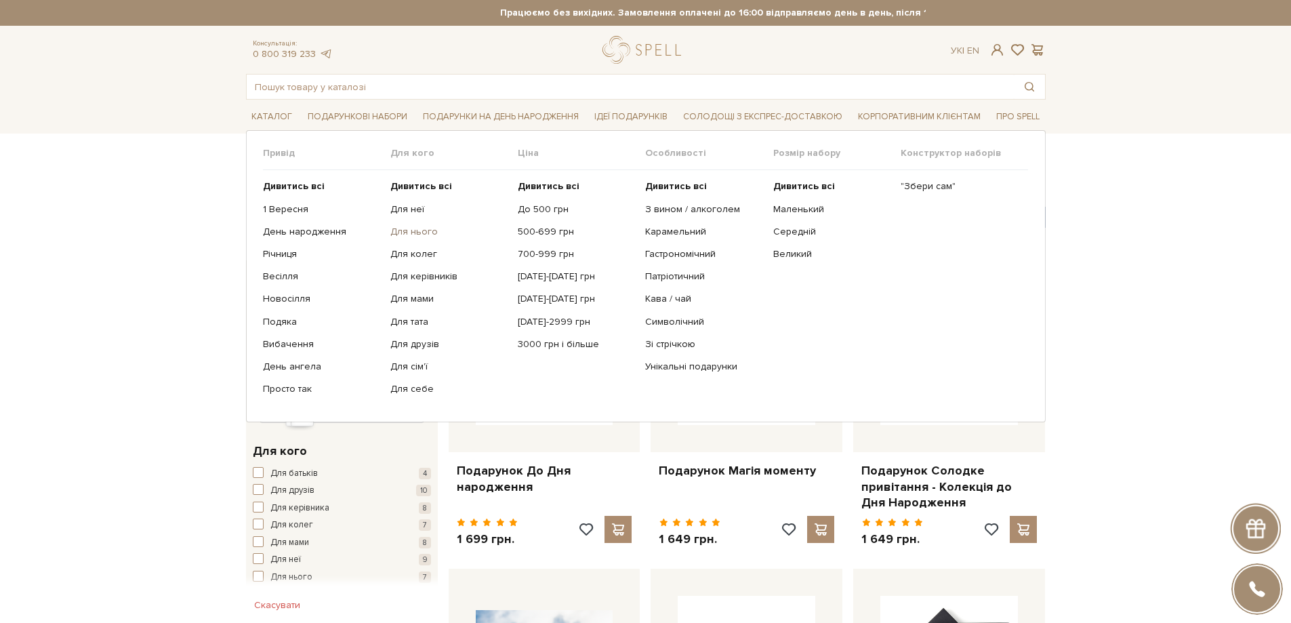
click at [413, 231] on link "Для нього" at bounding box center [448, 232] width 117 height 12
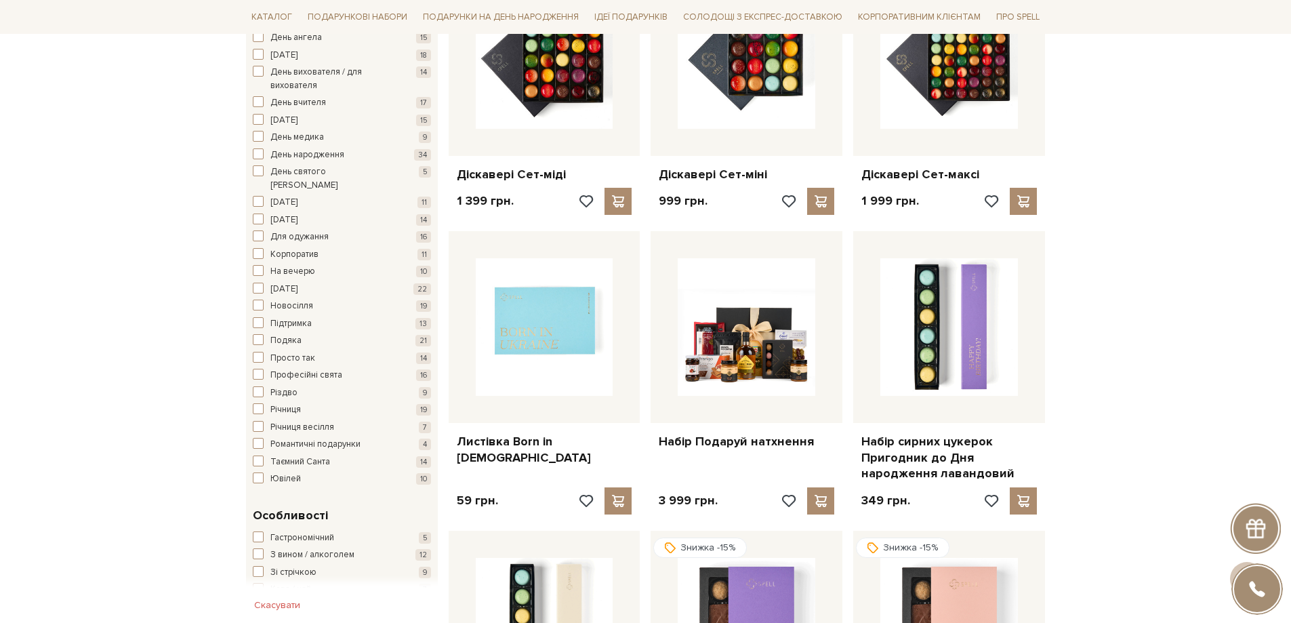
scroll to position [949, 0]
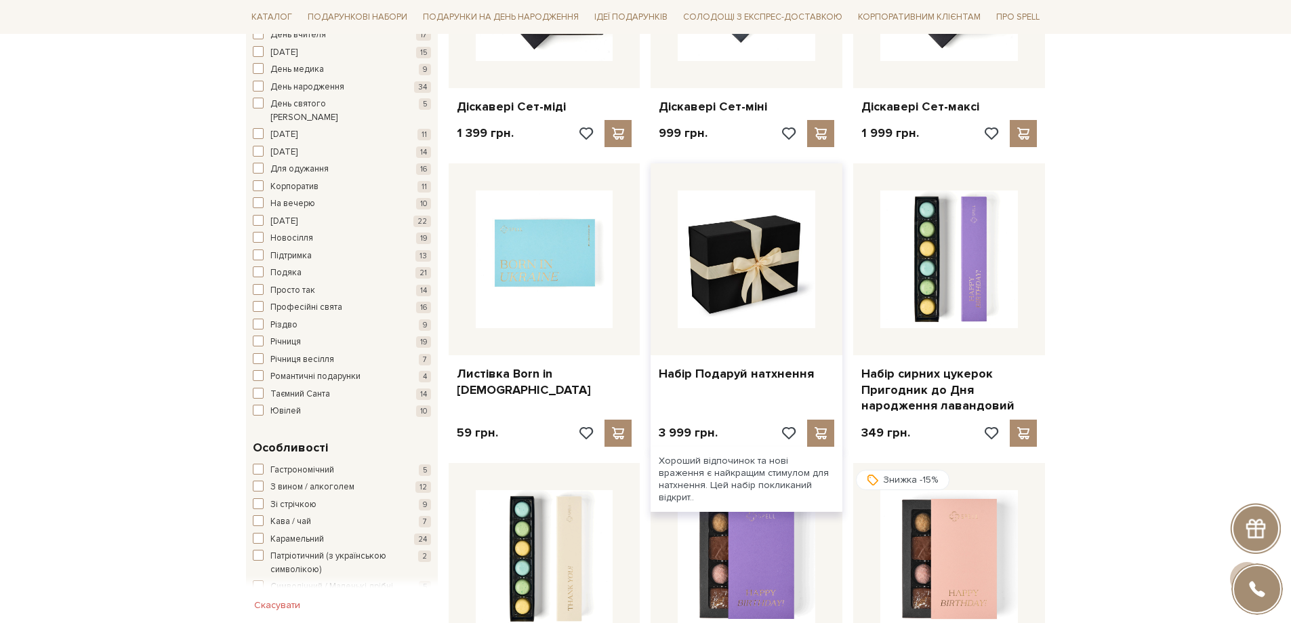
click at [762, 277] on img at bounding box center [747, 259] width 138 height 138
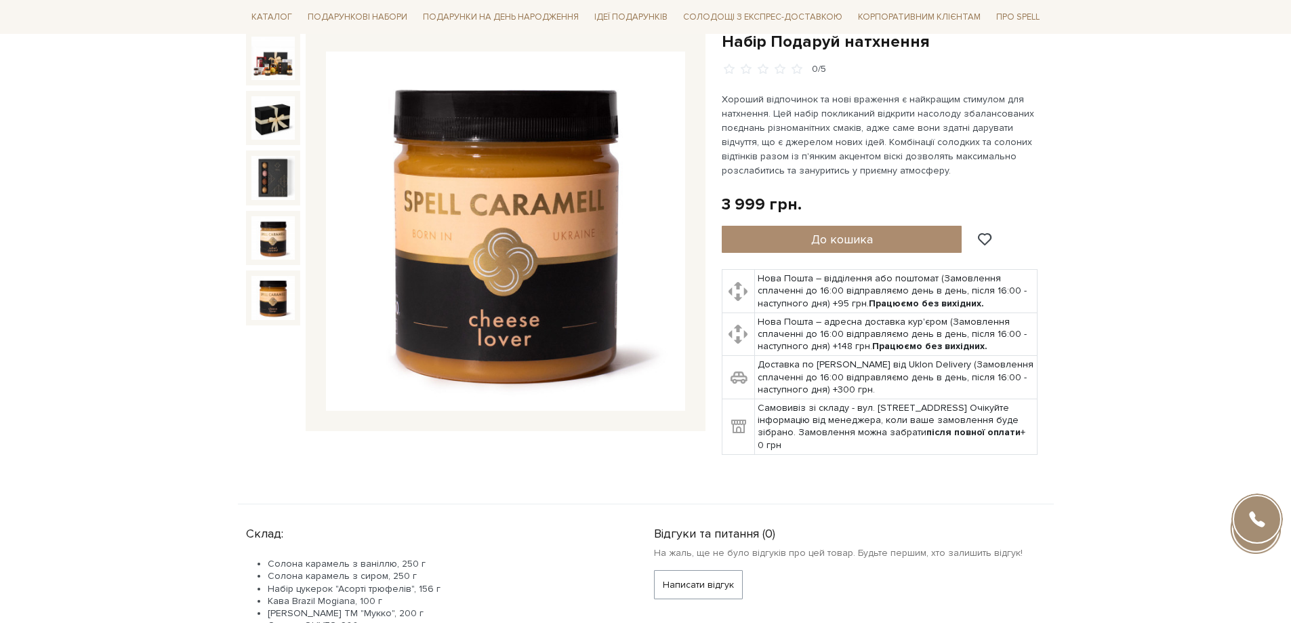
scroll to position [136, 0]
